Goal: Information Seeking & Learning: Stay updated

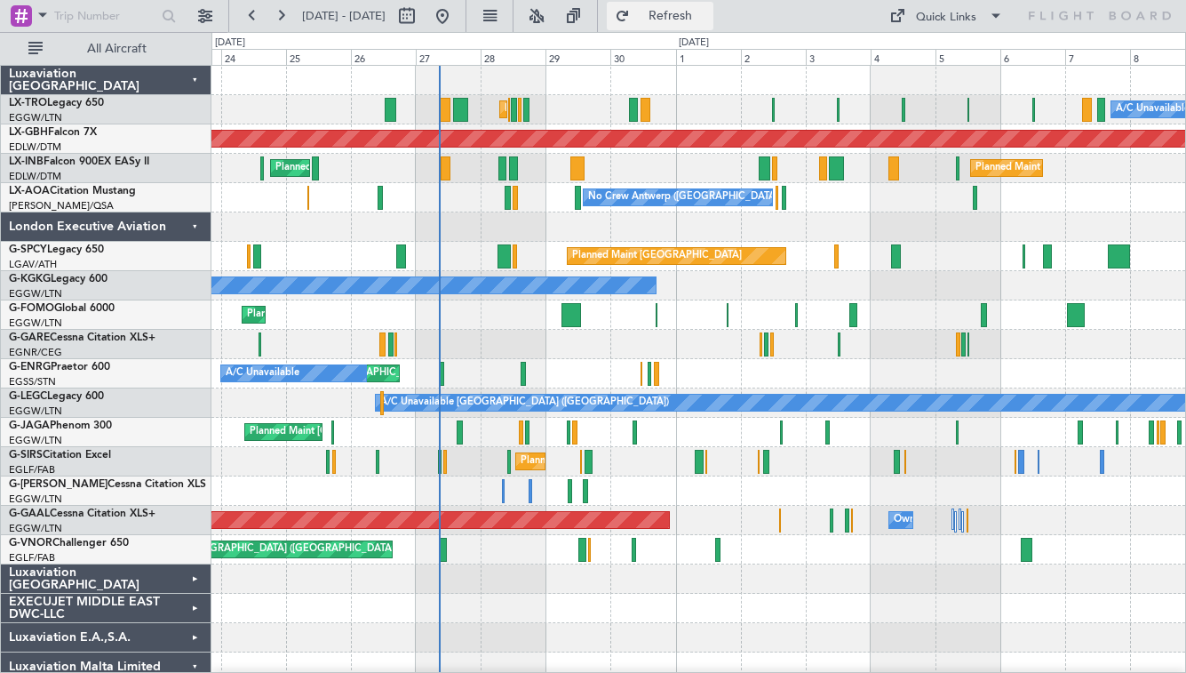
click at [699, 16] on span "Refresh" at bounding box center [671, 16] width 75 height 12
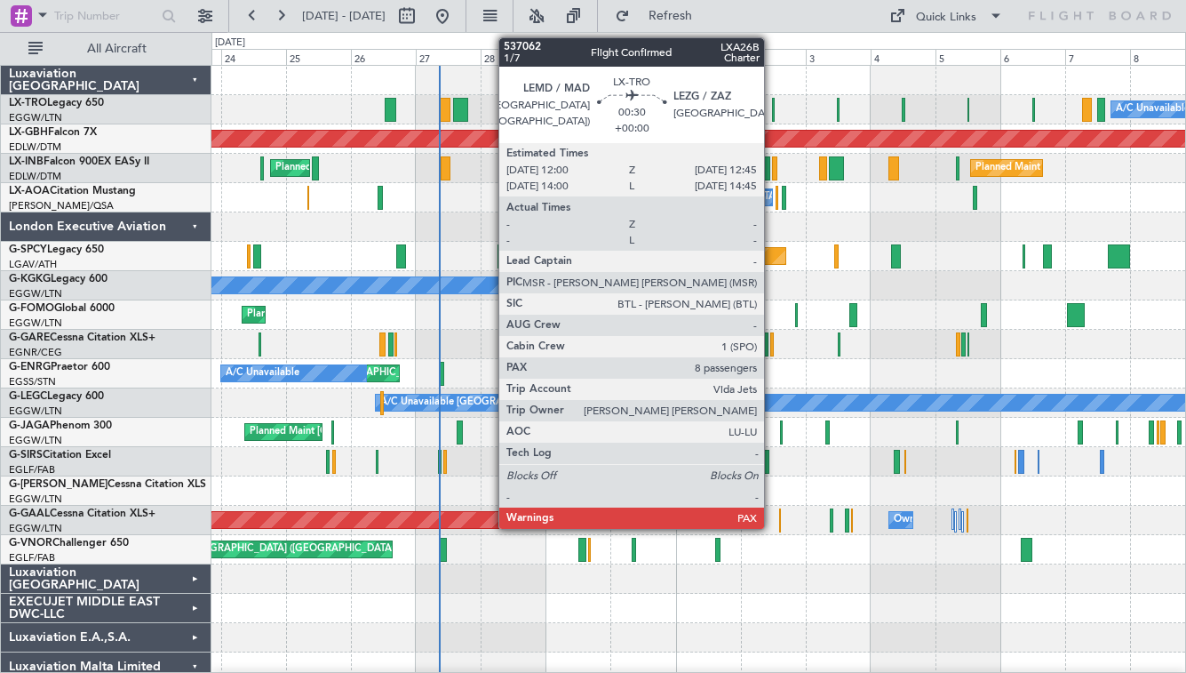
click at [715, 95] on div "A/C Unavailable Planned Maint [GEOGRAPHIC_DATA] ([GEOGRAPHIC_DATA])" at bounding box center [699, 109] width 974 height 29
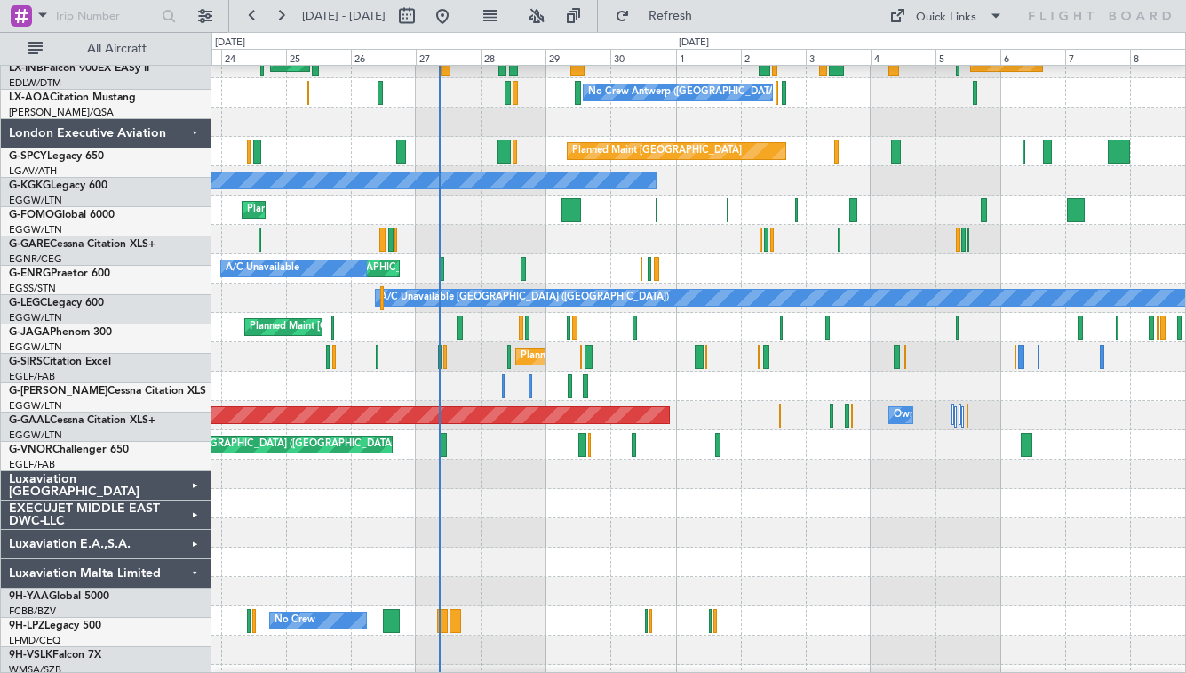
scroll to position [108, 0]
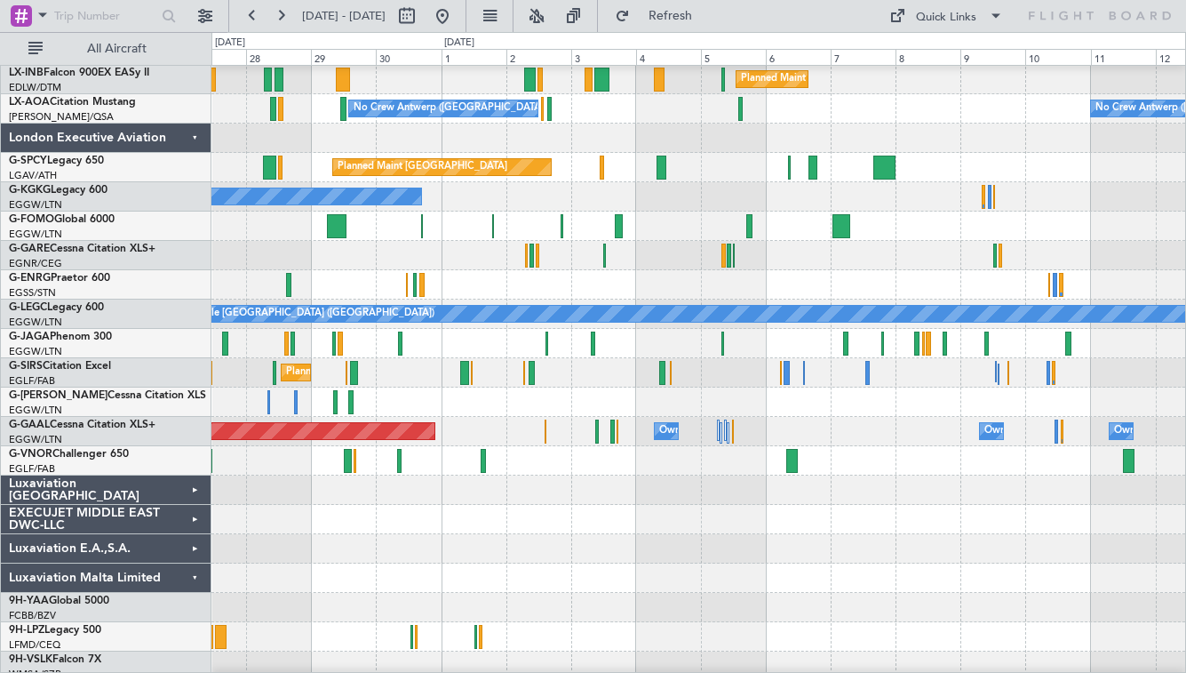
click at [634, 400] on div at bounding box center [699, 401] width 974 height 29
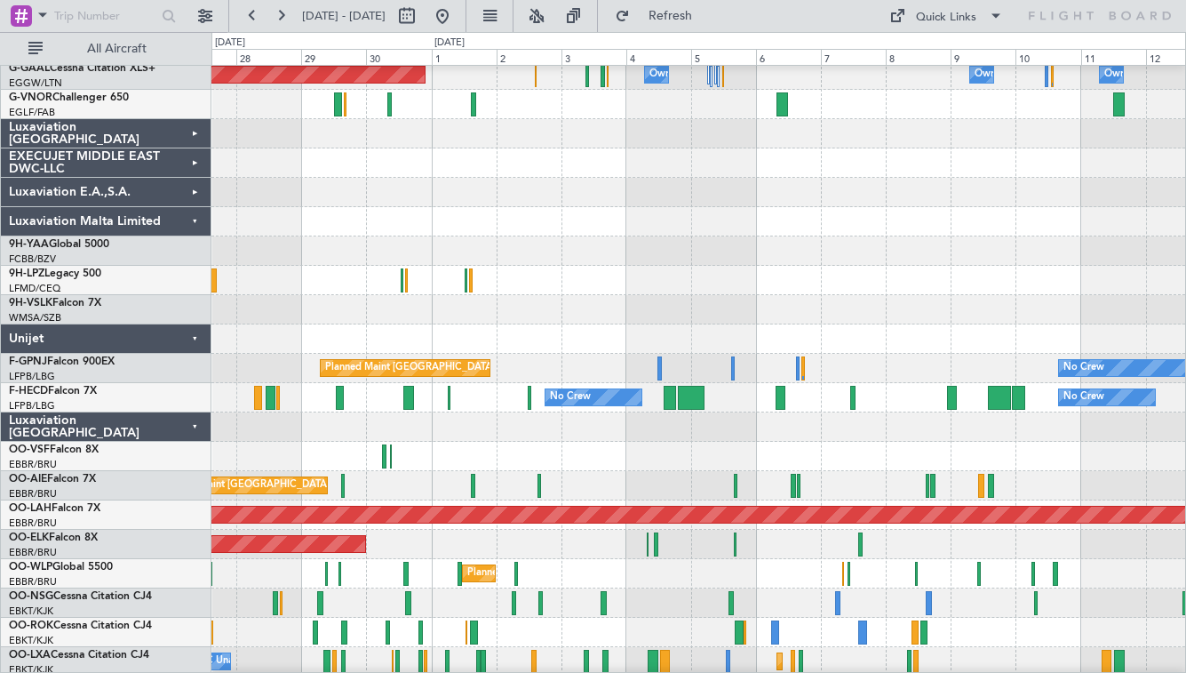
scroll to position [431, 0]
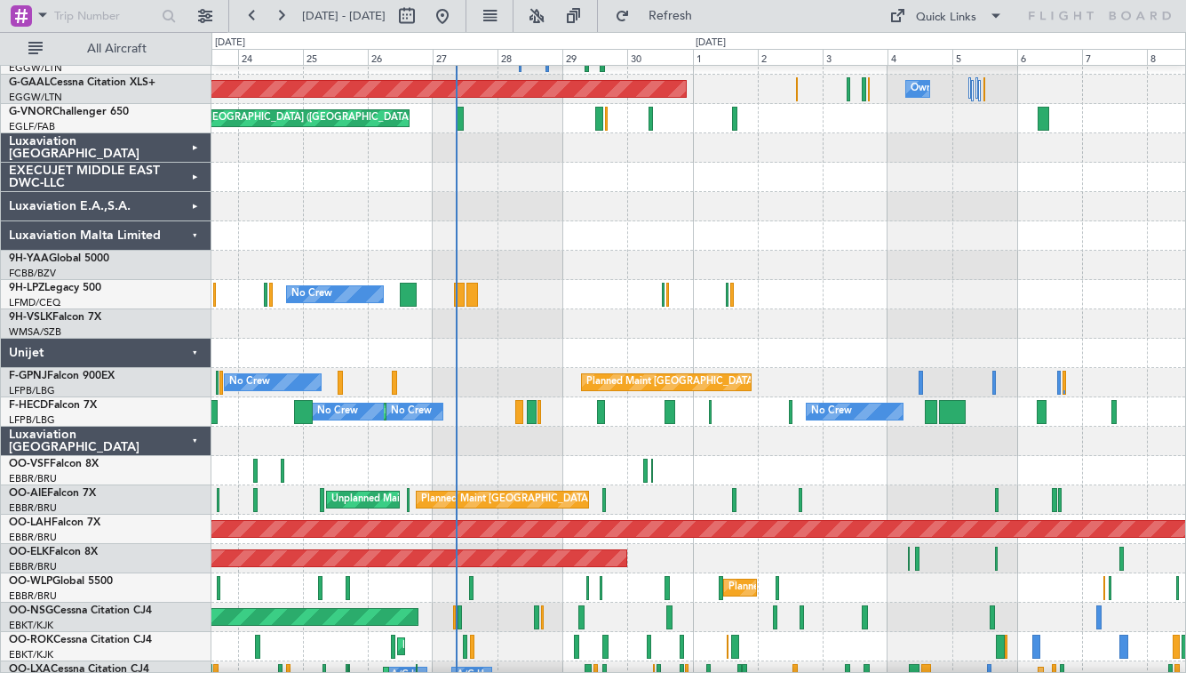
click at [504, 368] on div "Planned Maint [GEOGRAPHIC_DATA] ([GEOGRAPHIC_DATA]) No Crew No Crew No Crew AOG…" at bounding box center [699, 382] width 974 height 29
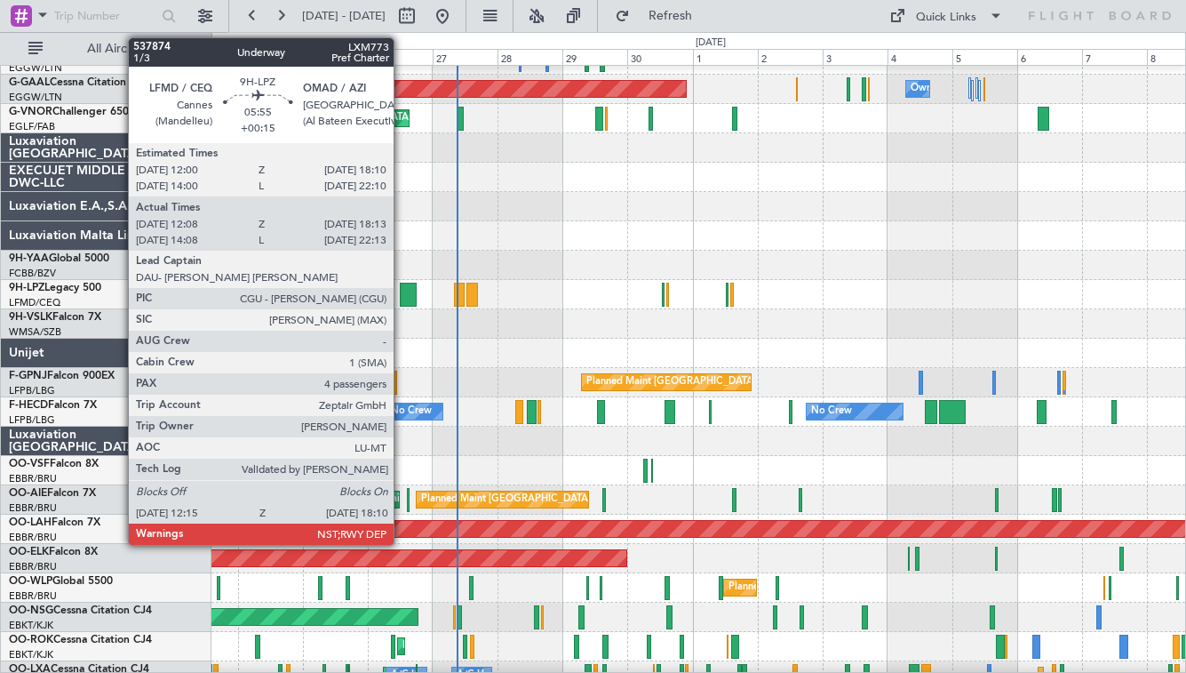
click at [402, 292] on div at bounding box center [408, 295] width 17 height 24
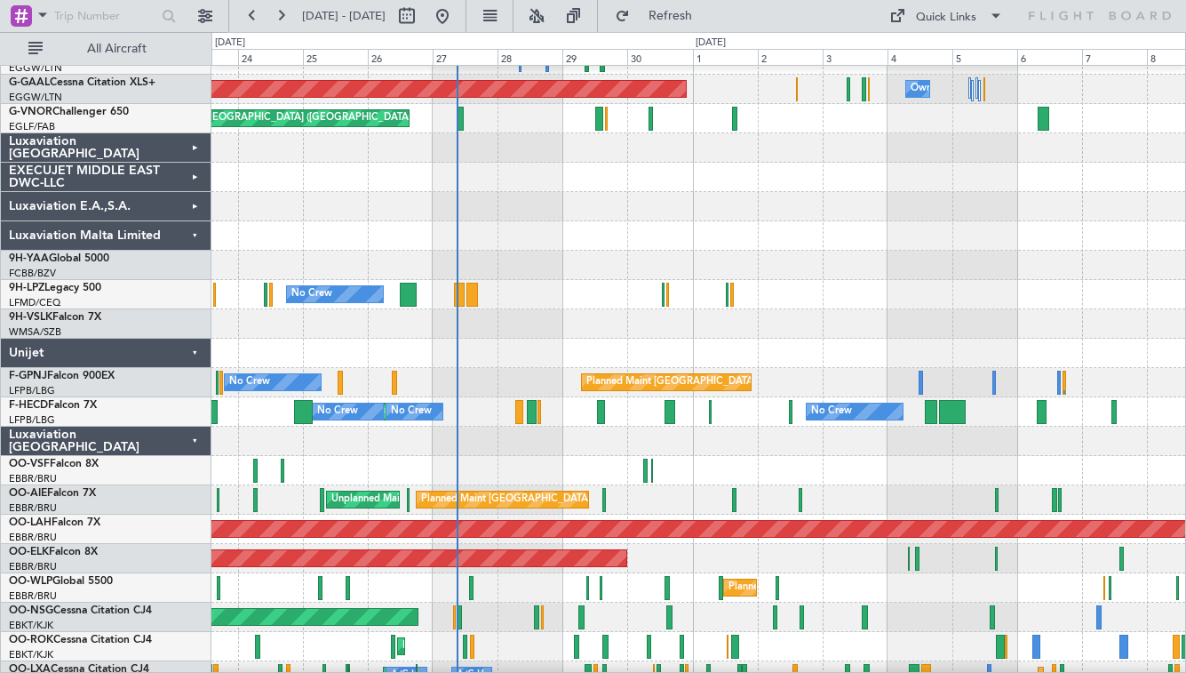
click at [578, 348] on div at bounding box center [699, 353] width 974 height 29
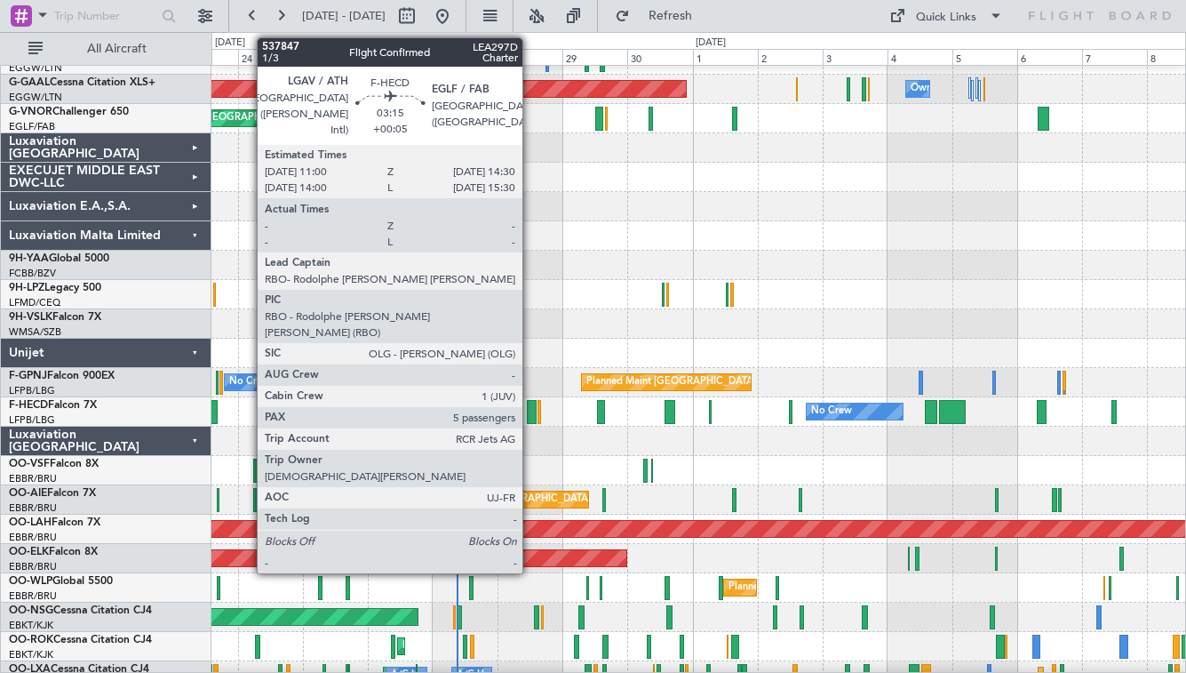
click at [531, 408] on div at bounding box center [532, 412] width 10 height 24
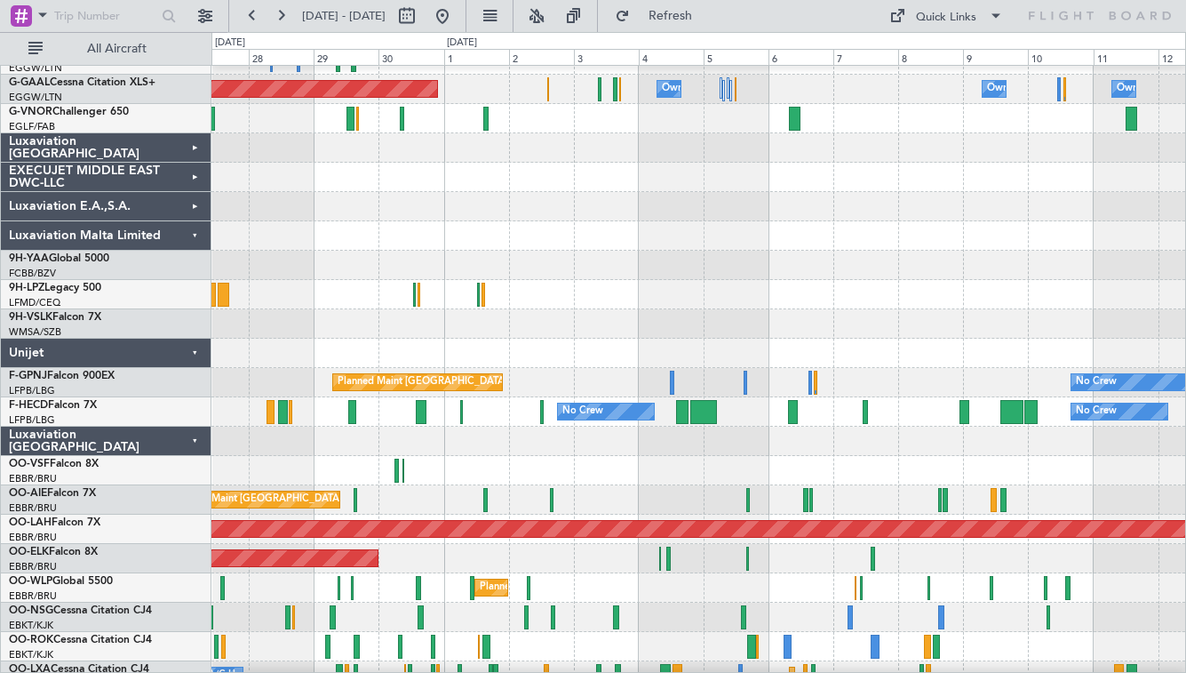
click at [624, 300] on div "No Crew" at bounding box center [699, 294] width 974 height 29
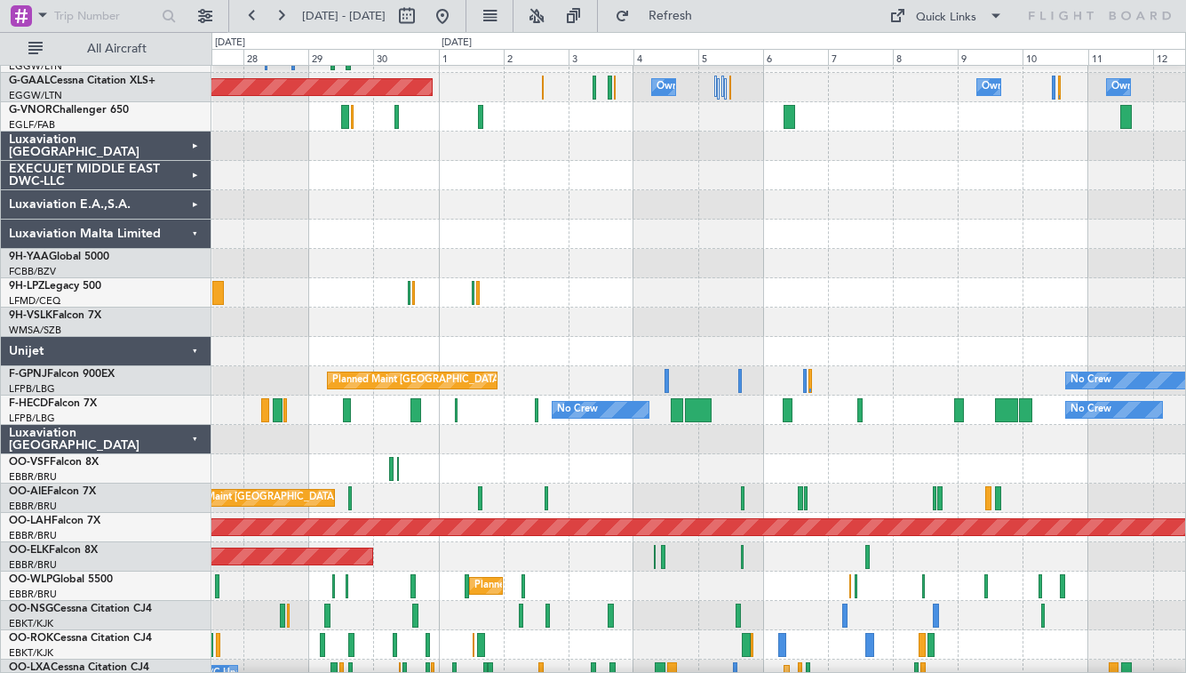
scroll to position [741, 0]
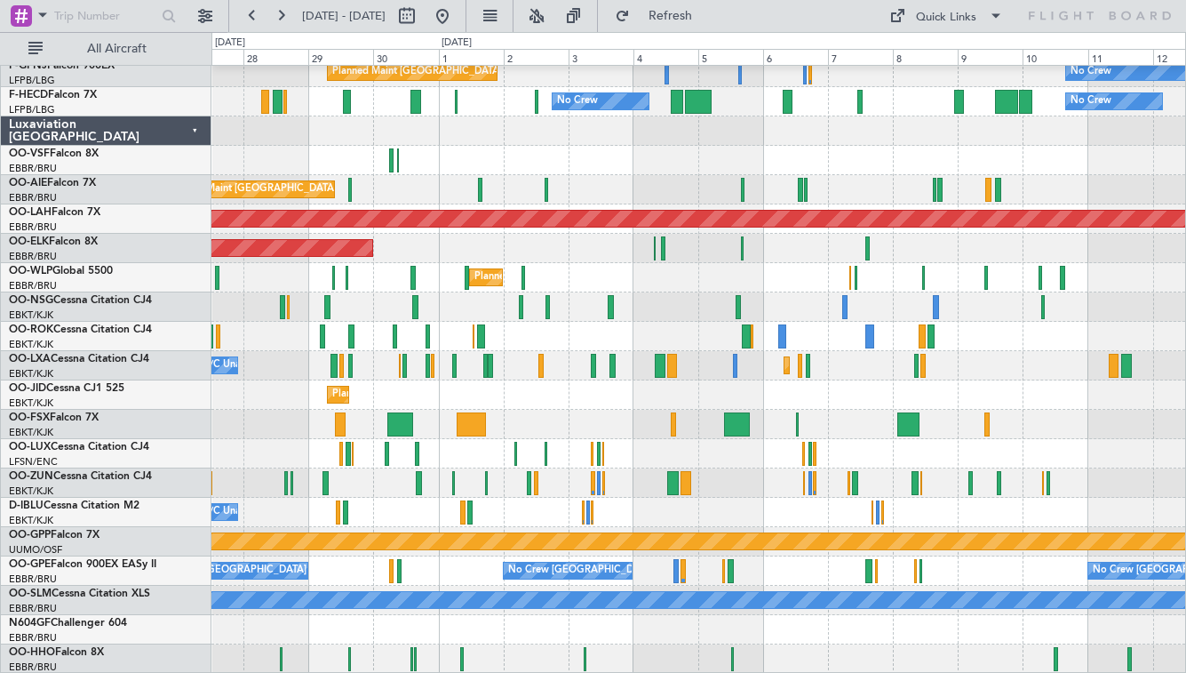
click at [188, 132] on div "Luxaviation [GEOGRAPHIC_DATA]" at bounding box center [106, 130] width 211 height 29
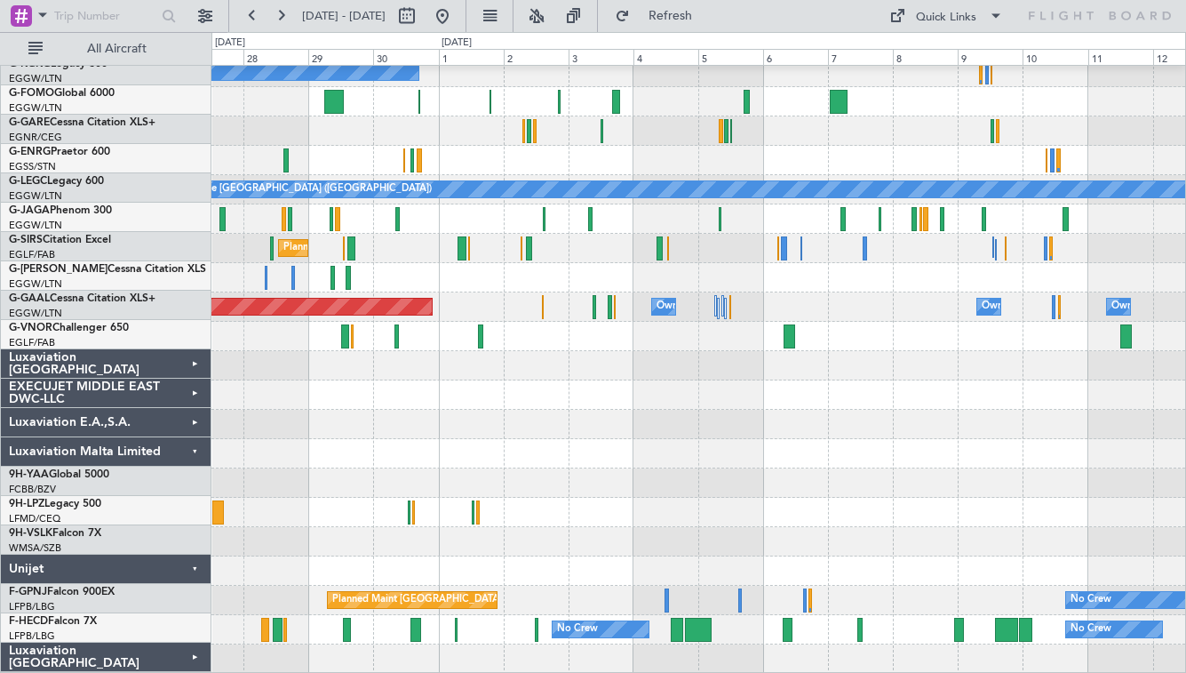
scroll to position [213, 0]
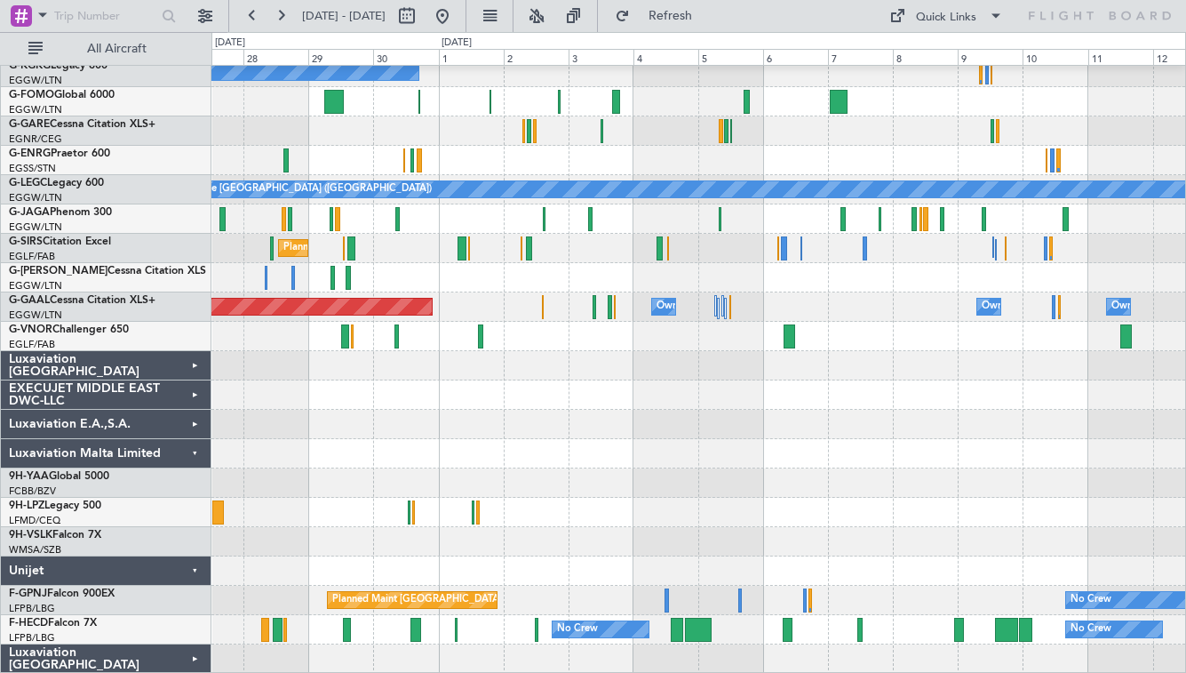
click at [186, 451] on div "Luxaviation Malta Limited" at bounding box center [106, 453] width 211 height 29
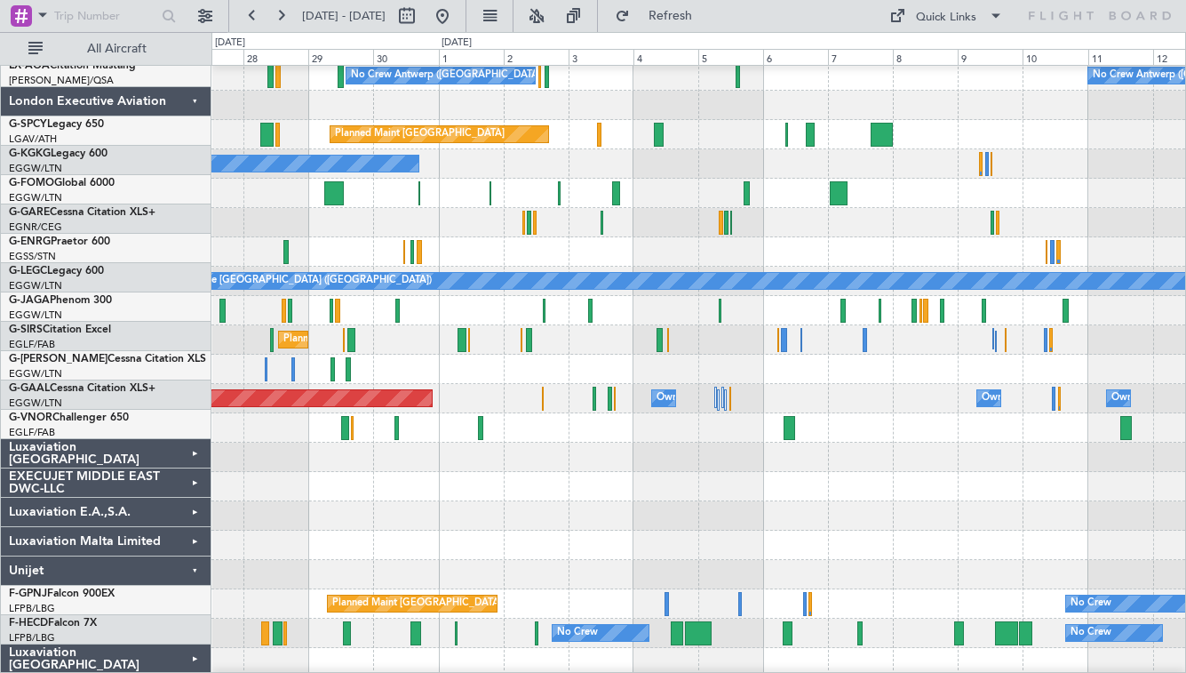
scroll to position [0, 0]
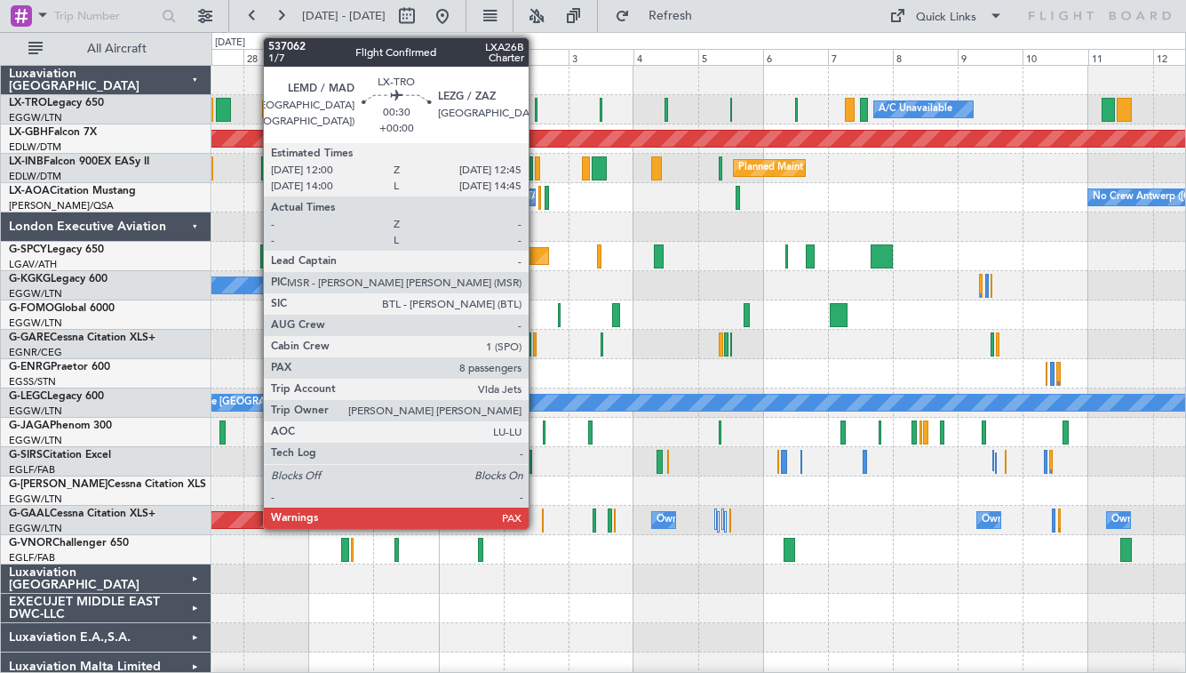
click at [537, 108] on div at bounding box center [536, 110] width 3 height 24
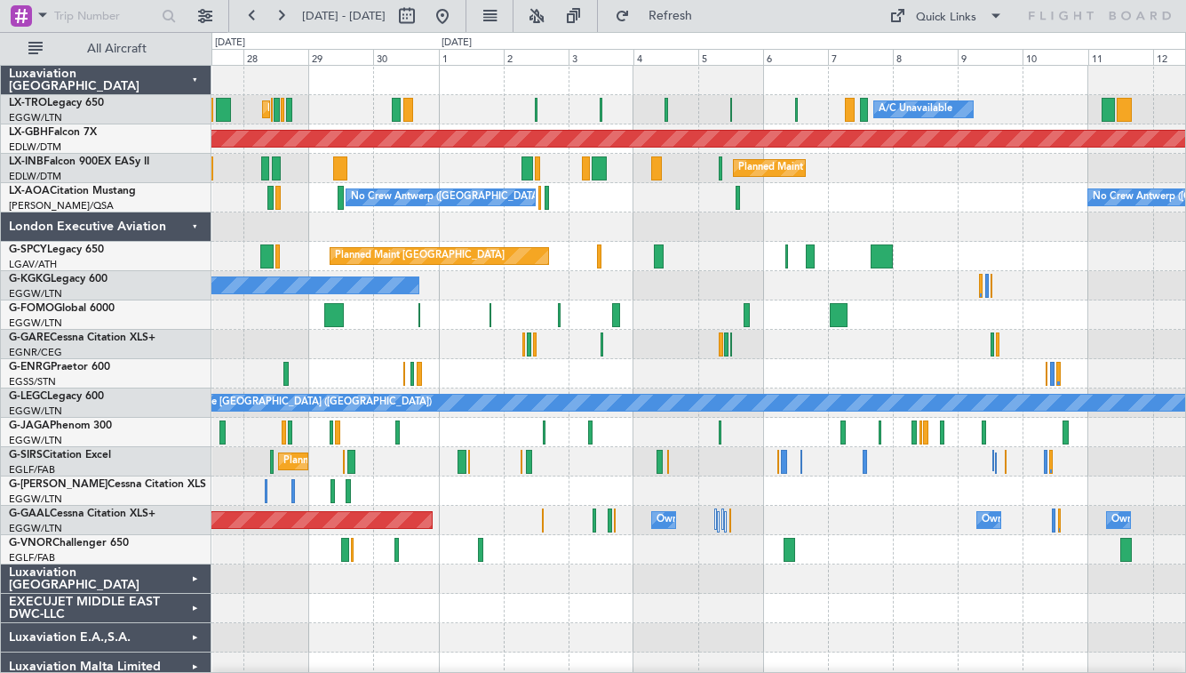
click at [587, 283] on div "A/C Unavailable [GEOGRAPHIC_DATA] (Ataturk)" at bounding box center [699, 285] width 974 height 29
